Goal: Find specific page/section: Find specific page/section

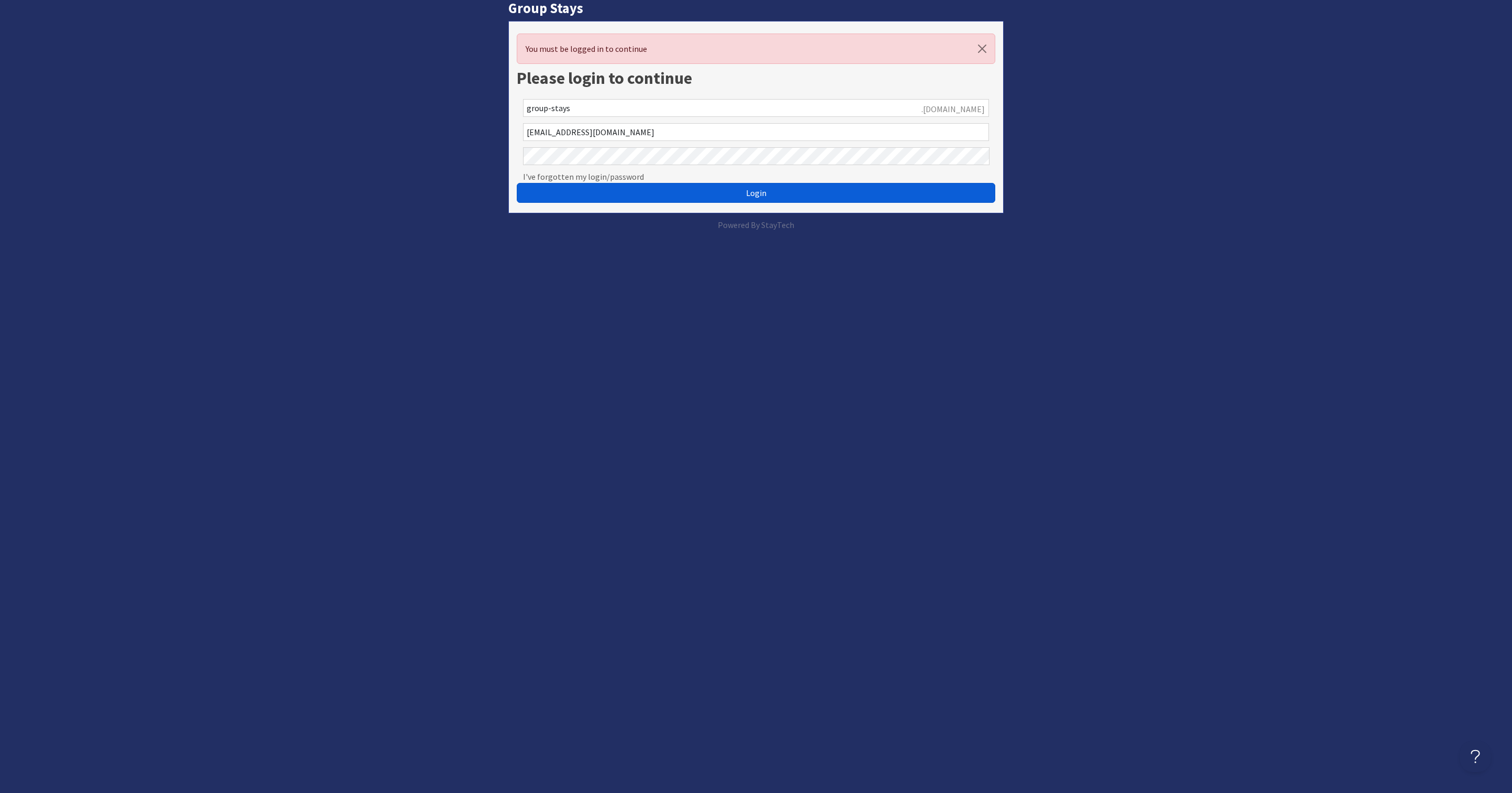
click at [644, 193] on button "Login" at bounding box center [756, 192] width 479 height 20
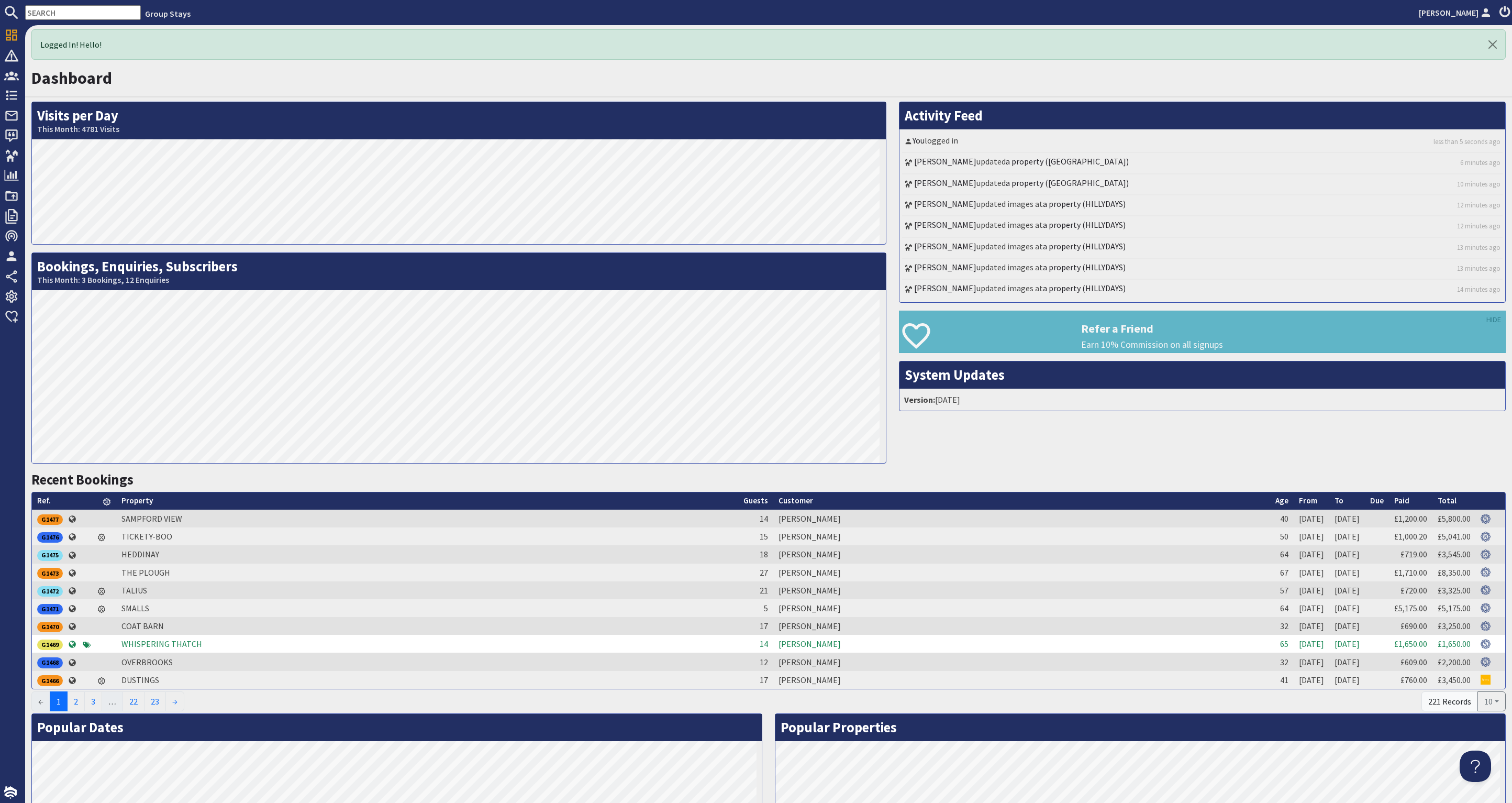
click at [55, 13] on input "text" at bounding box center [83, 12] width 116 height 15
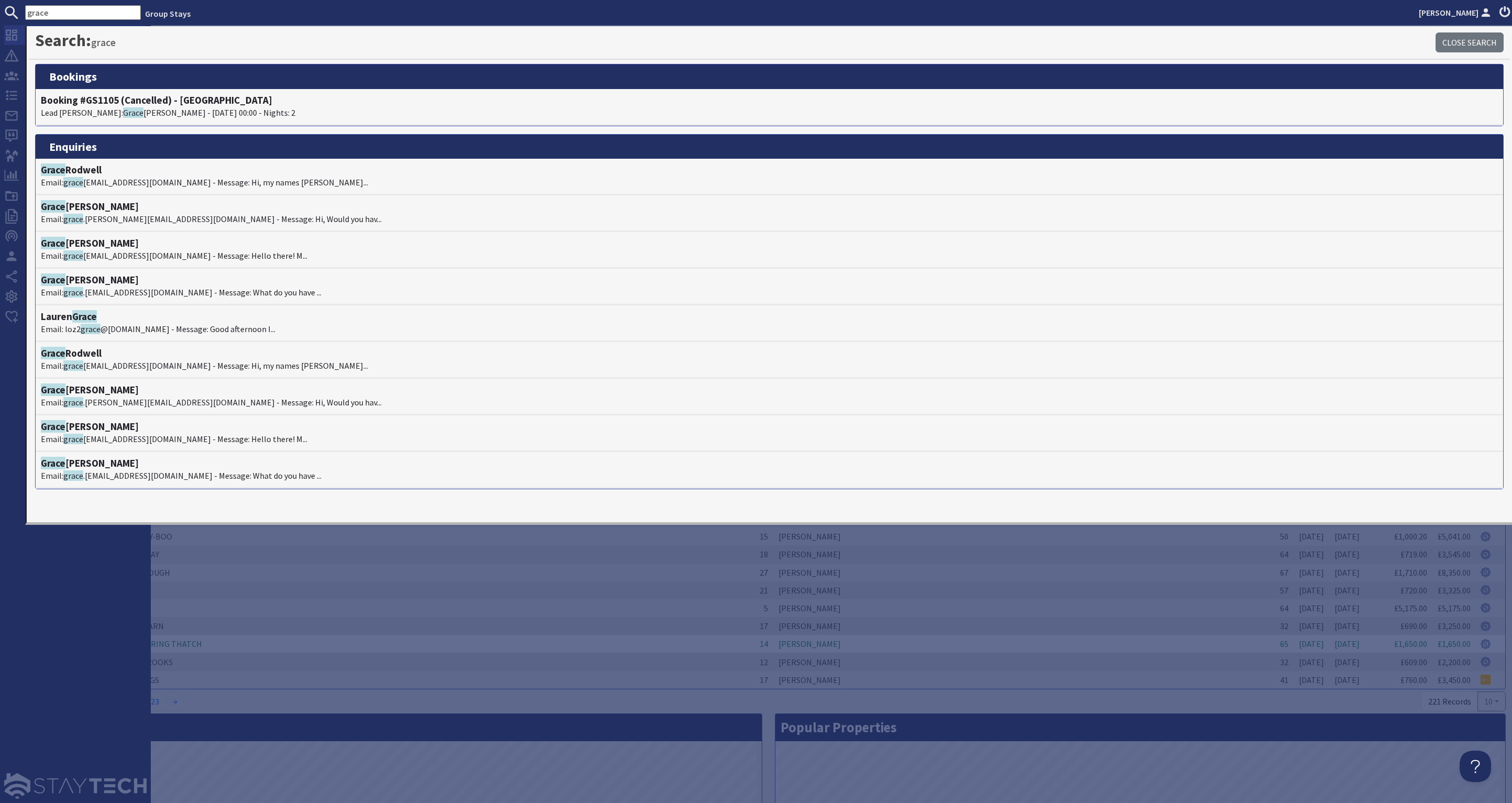
type input "grace"
click at [10, 32] on use at bounding box center [11, 34] width 11 height 11
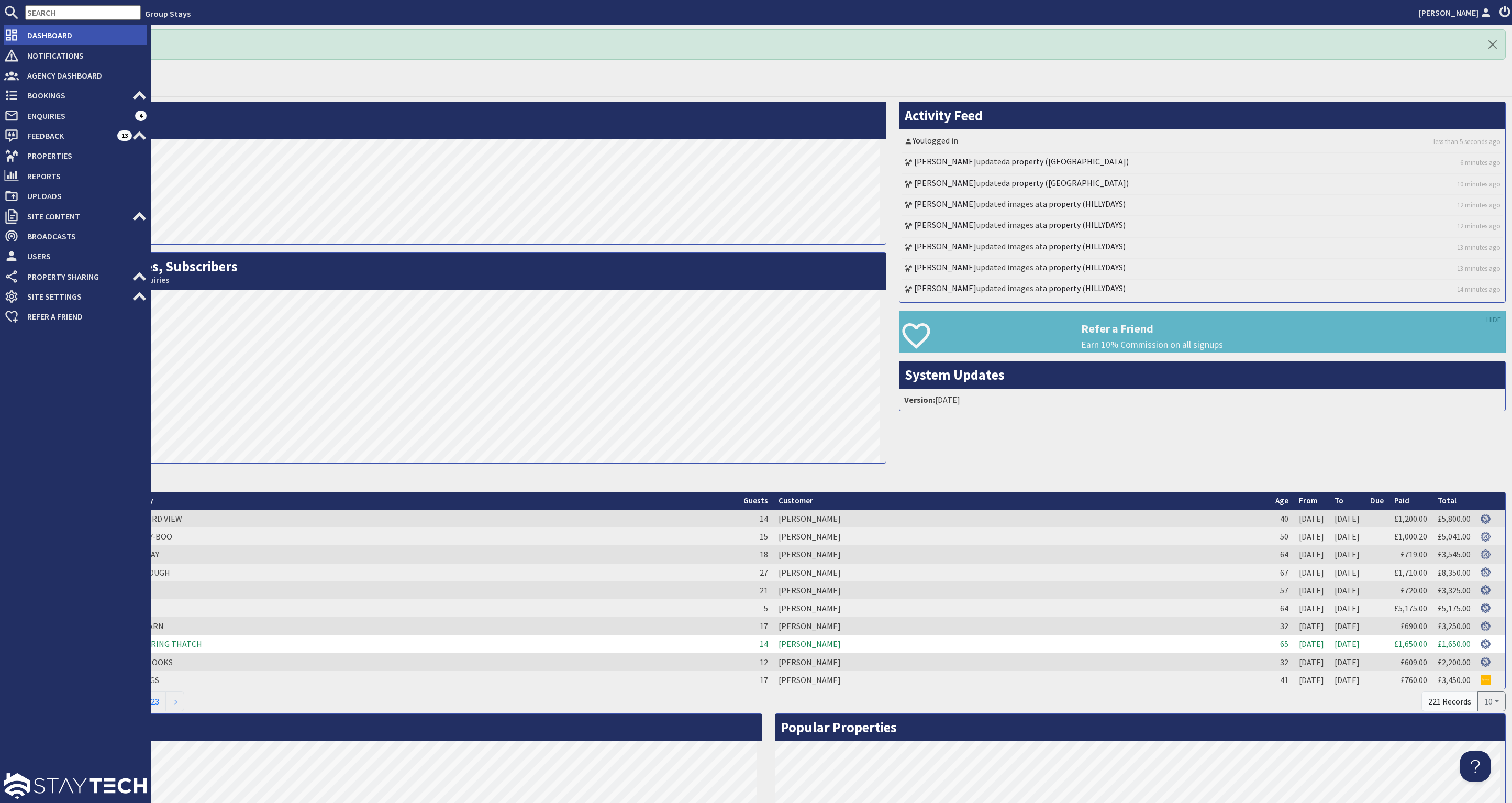
click at [35, 33] on span "Dashboard" at bounding box center [82, 34] width 127 height 17
